Goal: Task Accomplishment & Management: Use online tool/utility

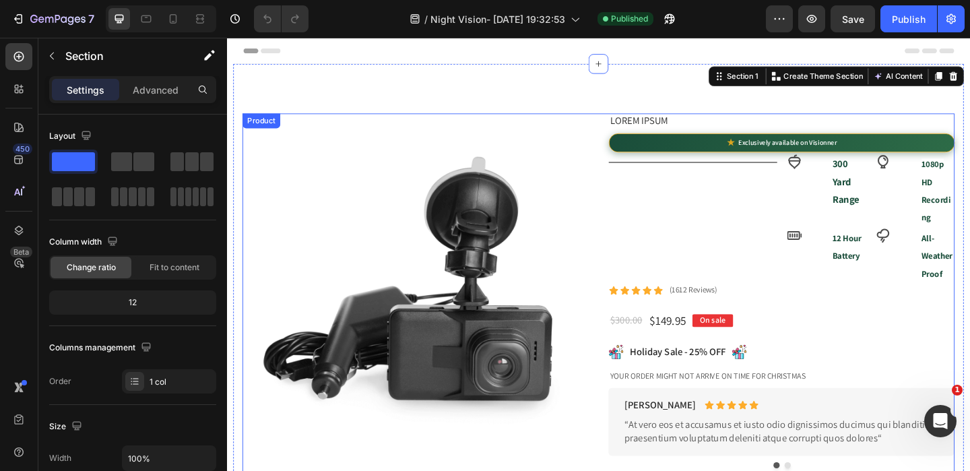
scroll to position [8, 0]
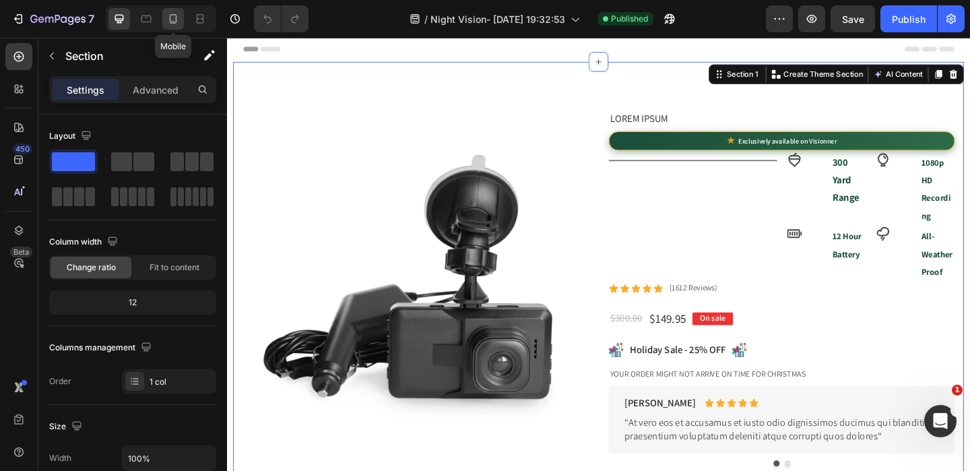
click at [171, 21] on icon at bounding box center [172, 18] width 13 height 13
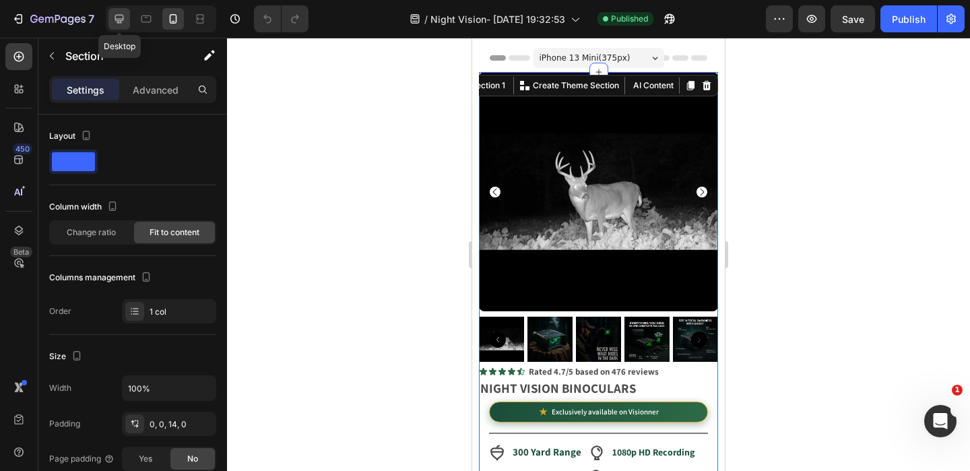
click at [119, 13] on icon at bounding box center [118, 18] width 13 height 13
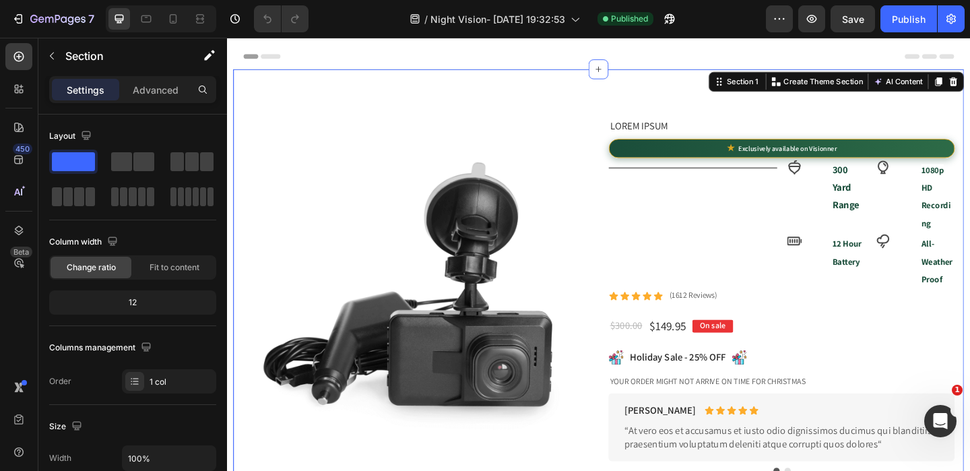
click at [167, 85] on p "Advanced" at bounding box center [156, 90] width 46 height 14
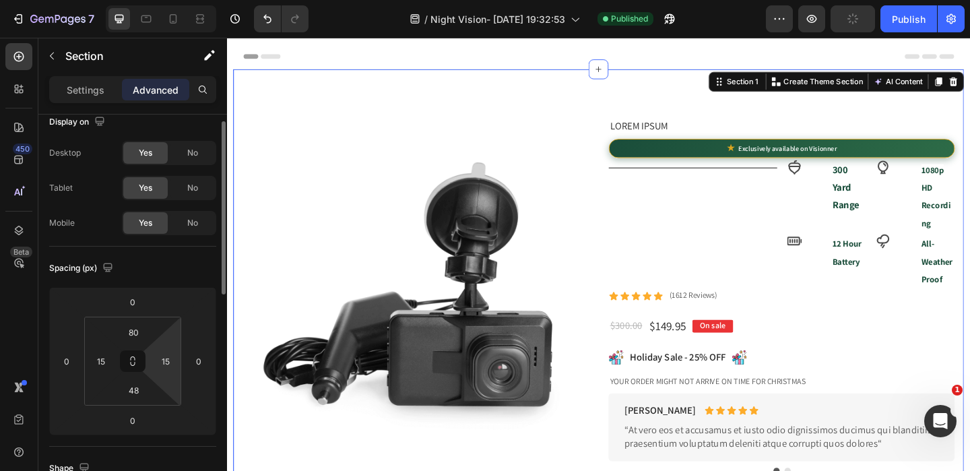
scroll to position [15, 0]
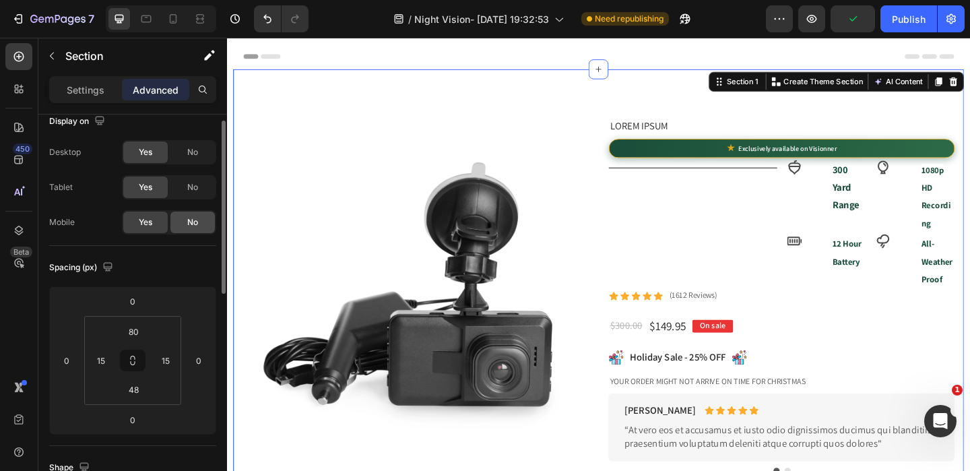
click at [187, 218] on span "No" at bounding box center [192, 222] width 11 height 12
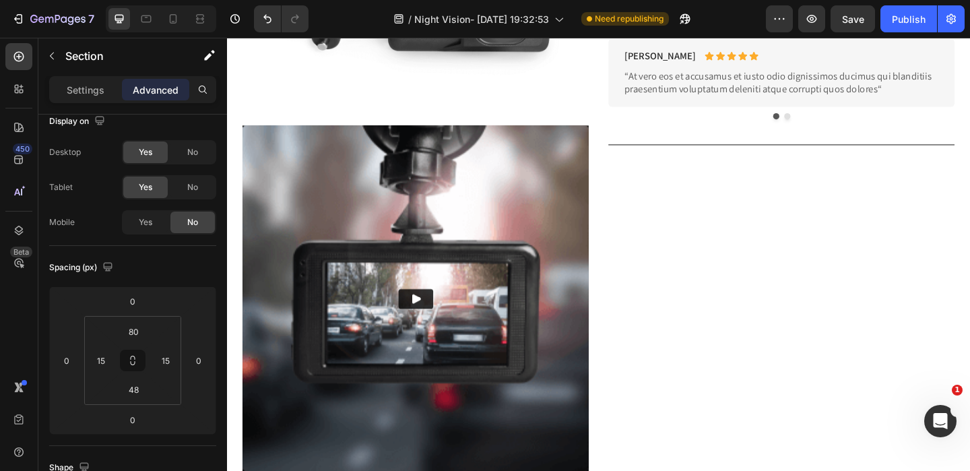
scroll to position [1988, 0]
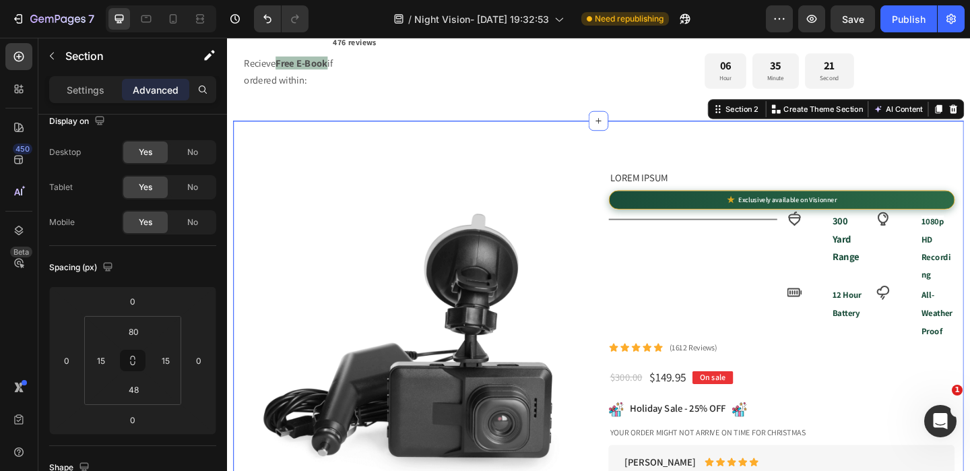
click at [190, 150] on span "No" at bounding box center [192, 152] width 11 height 12
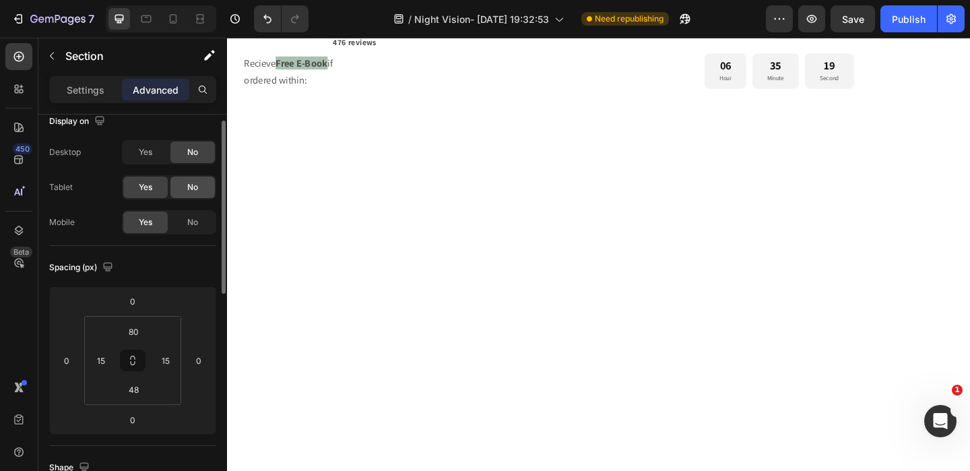
click at [189, 189] on span "No" at bounding box center [192, 187] width 11 height 12
click at [180, 17] on icon at bounding box center [172, 18] width 13 height 13
type input "0"
type input "14"
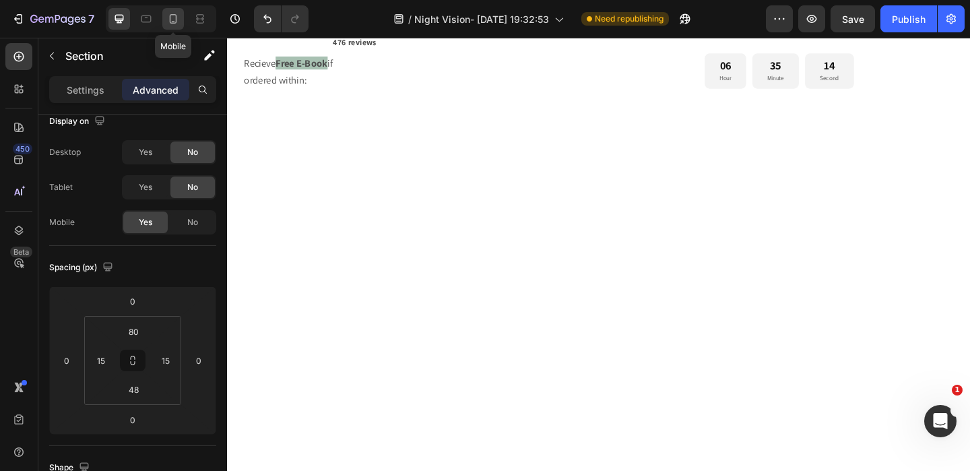
type input "0"
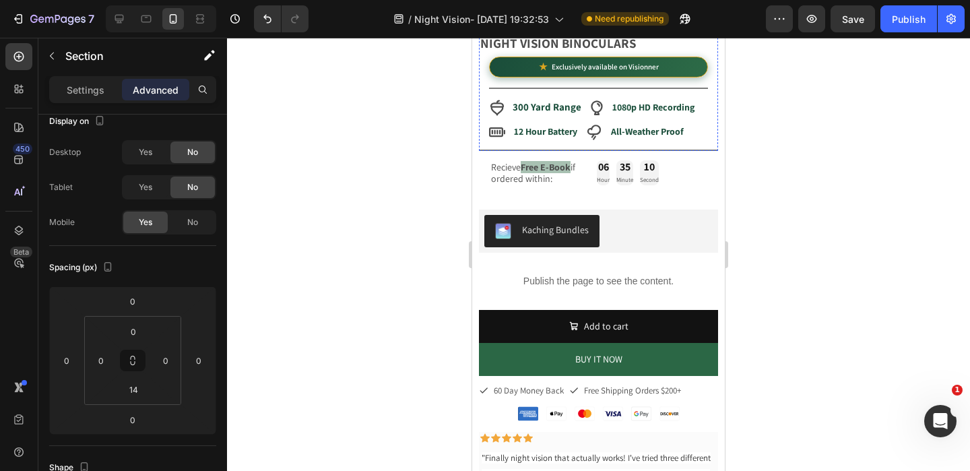
scroll to position [346, 0]
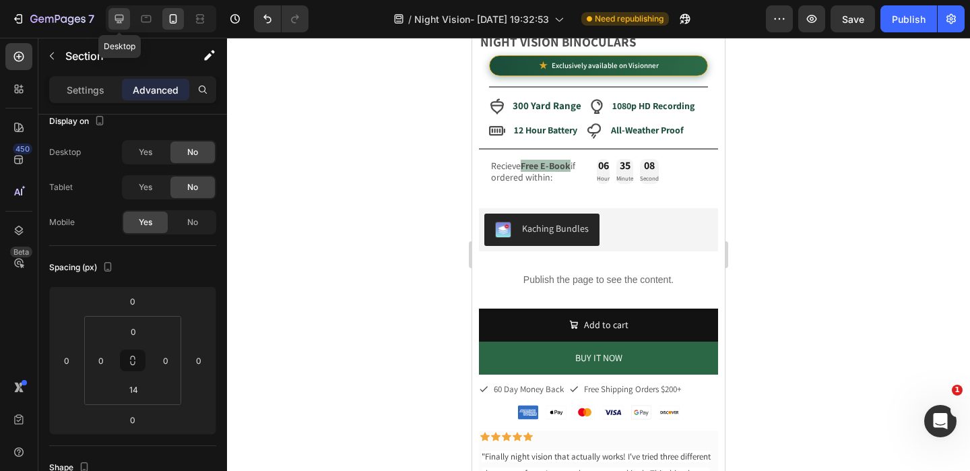
click at [121, 15] on icon at bounding box center [119, 19] width 9 height 9
type input "80"
type input "15"
type input "48"
type input "15"
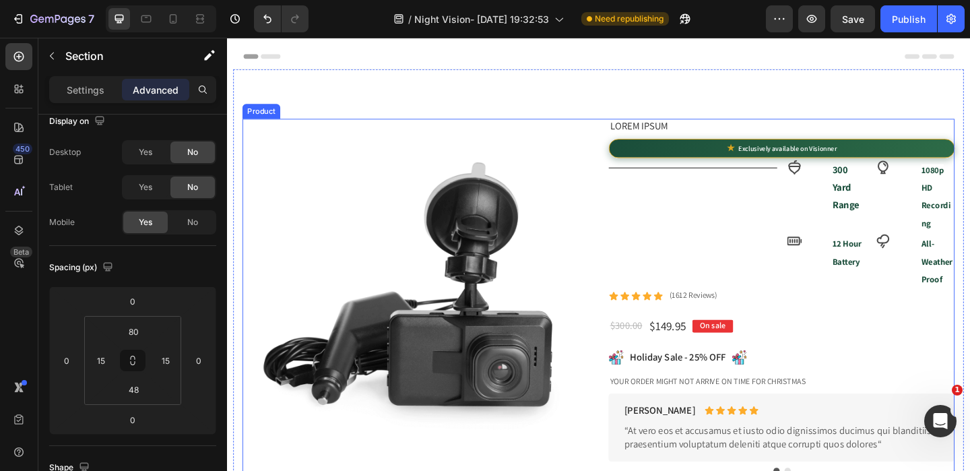
scroll to position [813, 0]
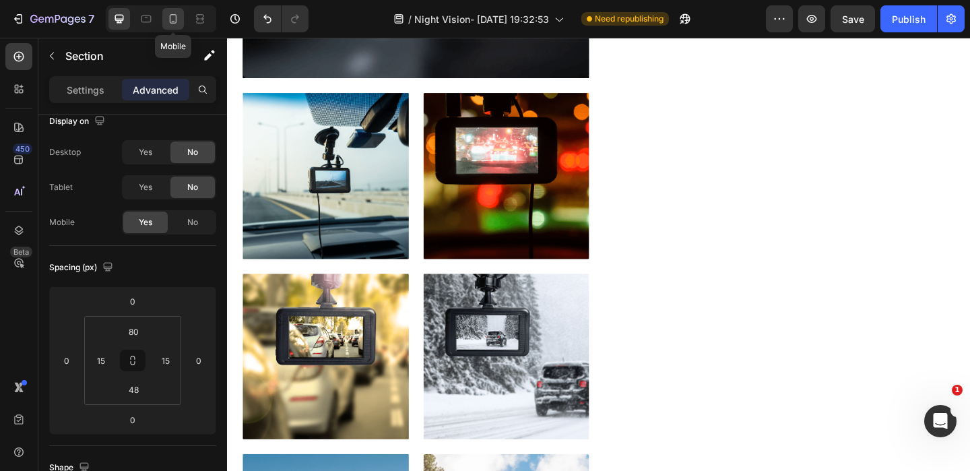
click at [172, 17] on icon at bounding box center [172, 18] width 13 height 13
type input "0"
type input "14"
type input "0"
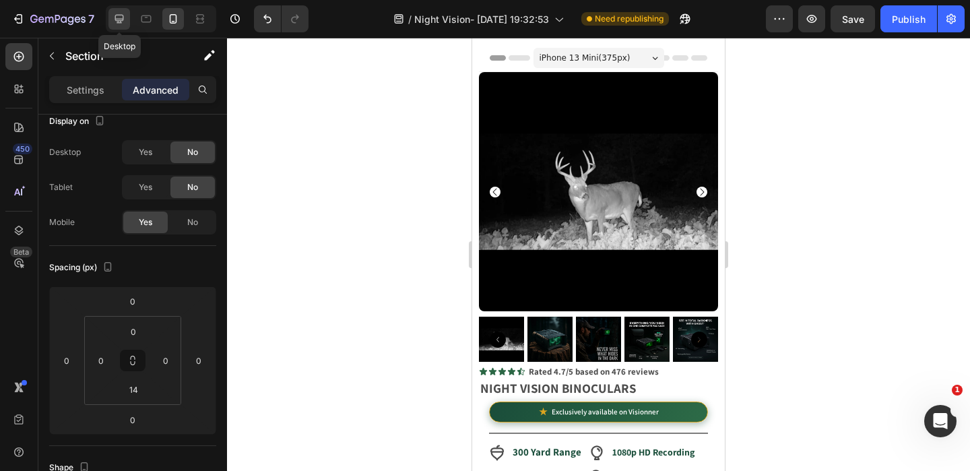
click at [121, 22] on icon at bounding box center [119, 19] width 9 height 9
type input "80"
type input "15"
type input "48"
type input "15"
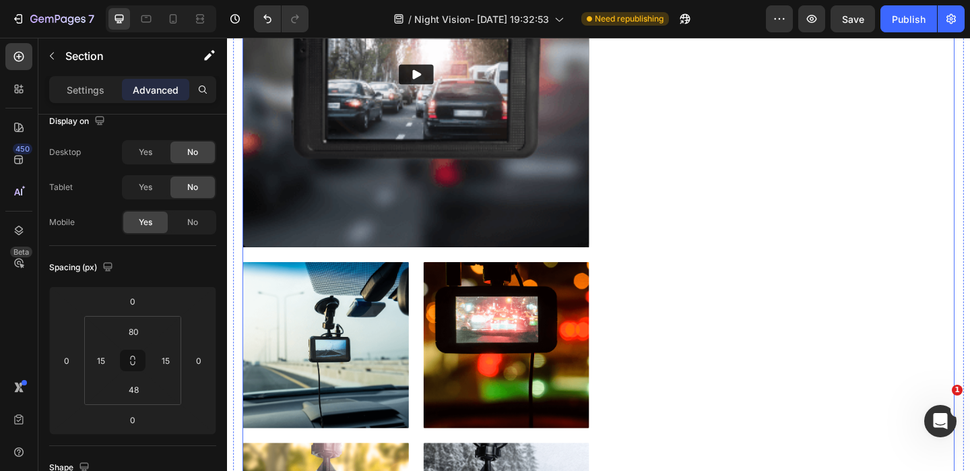
scroll to position [632, 0]
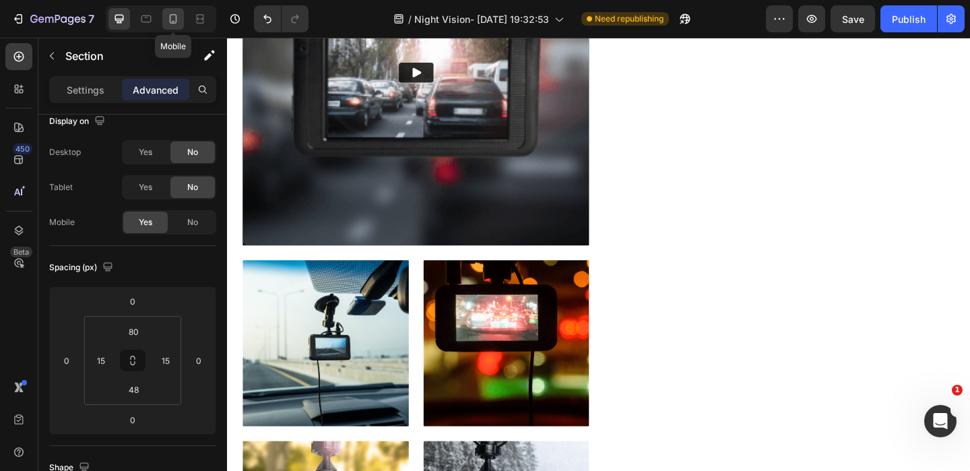
click at [177, 20] on icon at bounding box center [172, 18] width 13 height 13
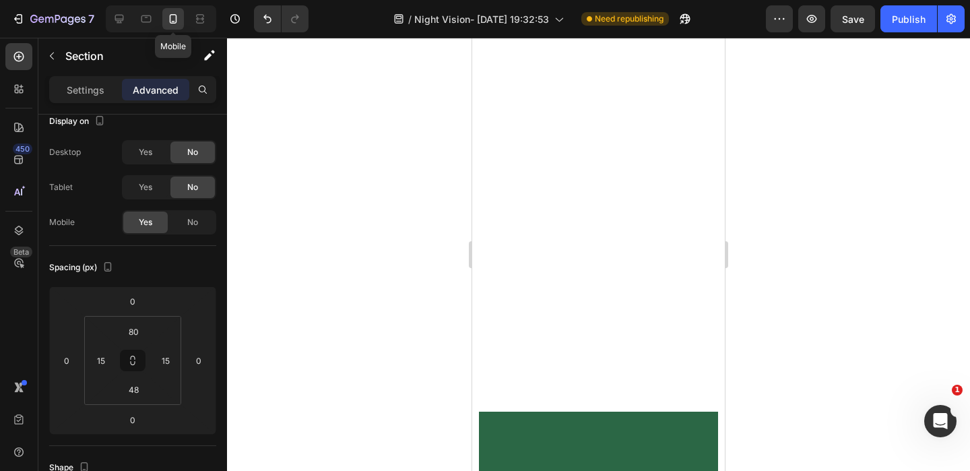
type input "0"
type input "14"
type input "0"
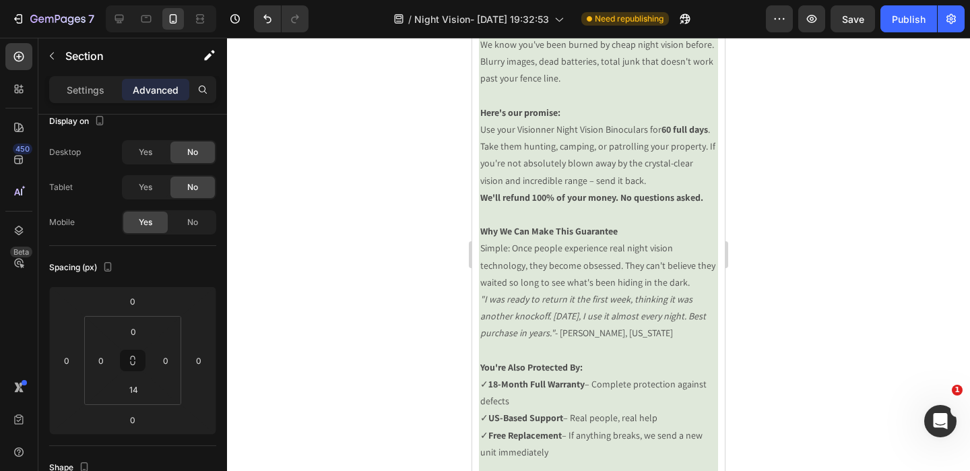
scroll to position [1298, 0]
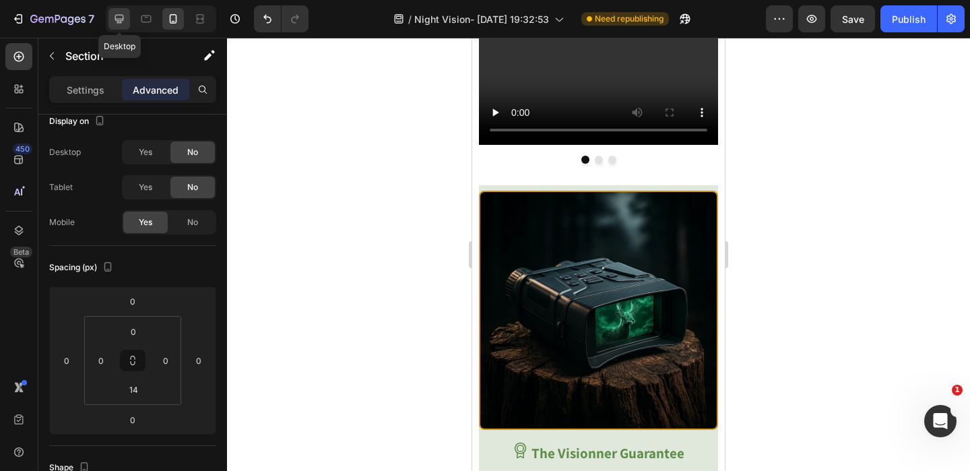
click at [122, 16] on icon at bounding box center [118, 18] width 13 height 13
type input "80"
type input "15"
type input "48"
type input "15"
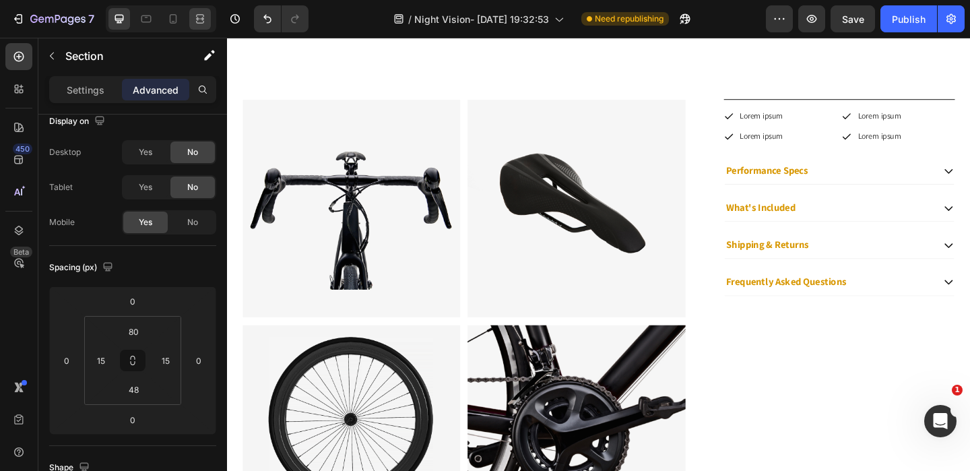
scroll to position [995, 0]
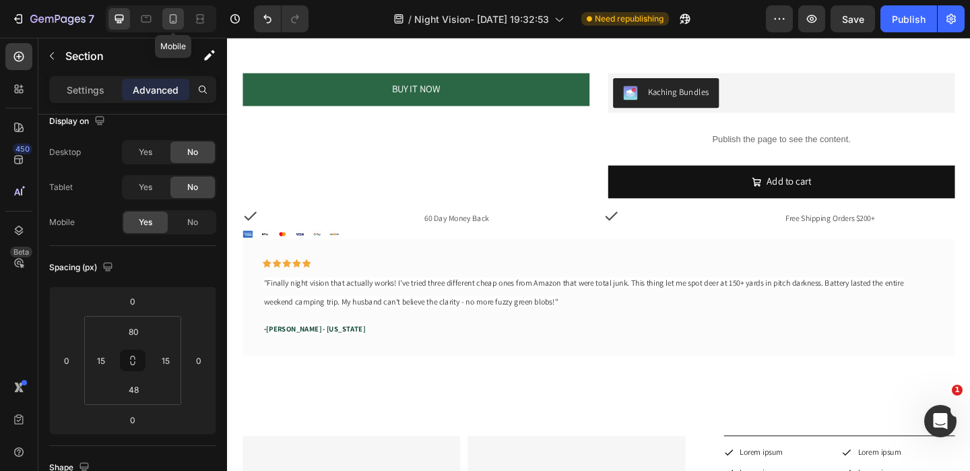
click at [175, 26] on div at bounding box center [173, 19] width 22 height 22
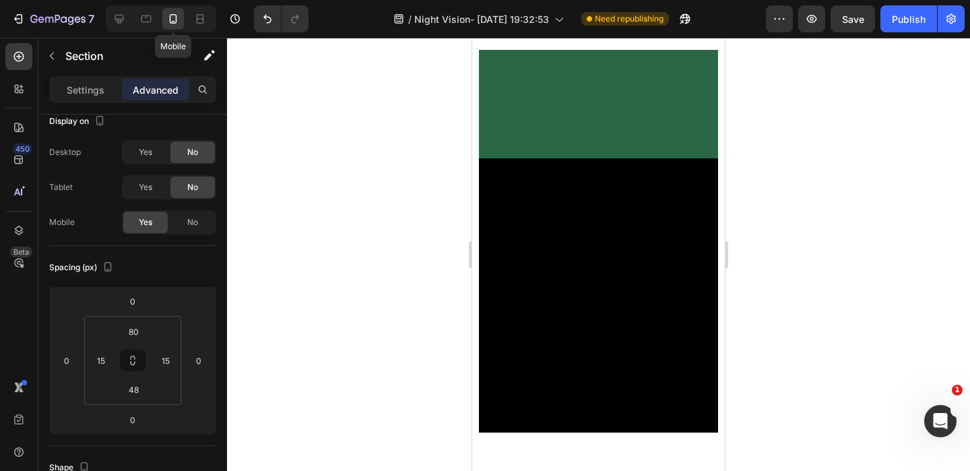
type input "0"
type input "14"
type input "0"
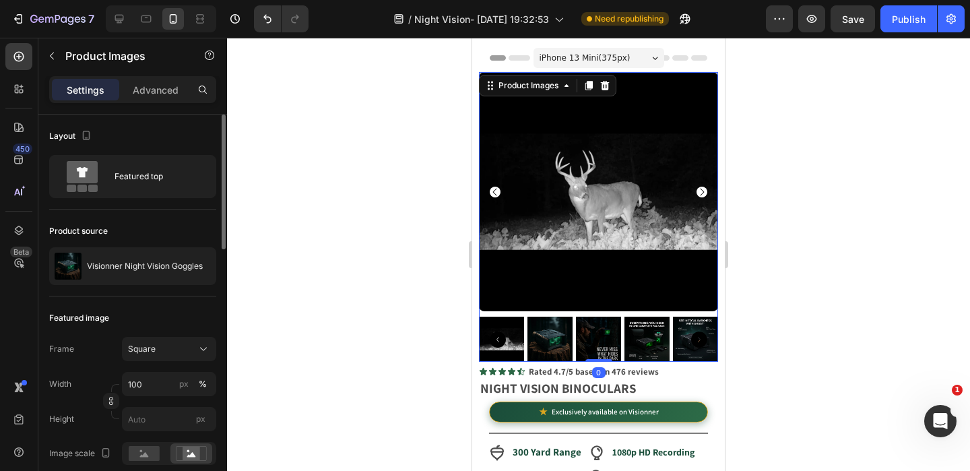
click at [492, 190] on icon "Carousel Back Arrow" at bounding box center [495, 192] width 11 height 11
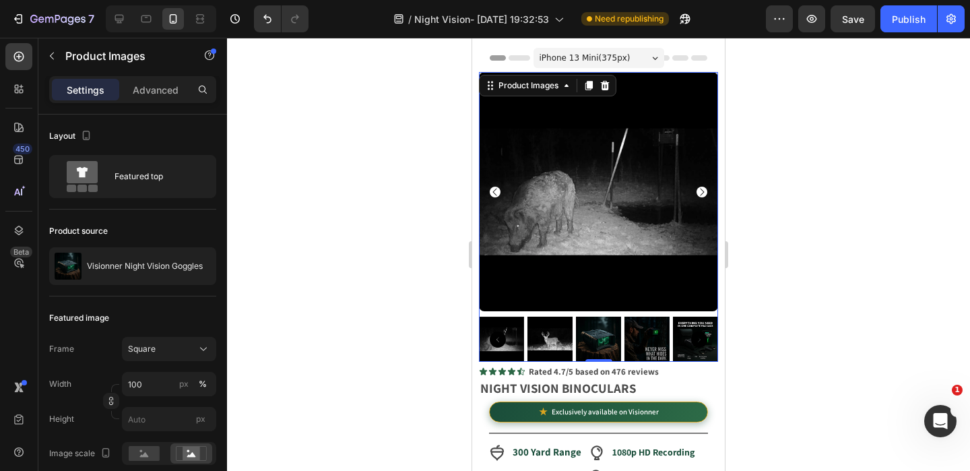
click at [595, 335] on img at bounding box center [598, 338] width 45 height 45
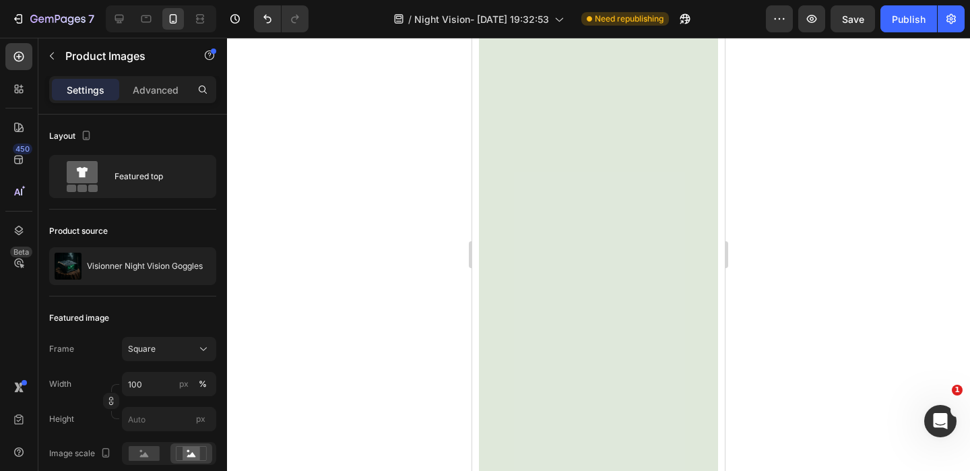
scroll to position [319, 0]
